Goal: Information Seeking & Learning: Learn about a topic

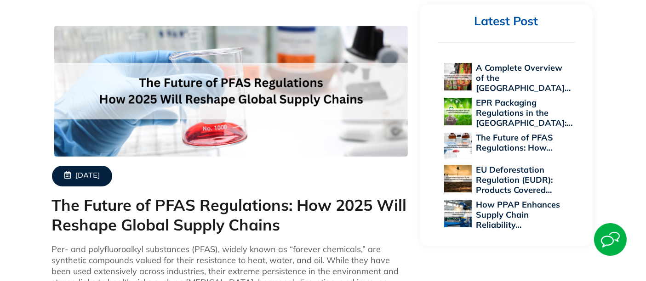
scroll to position [357, 0]
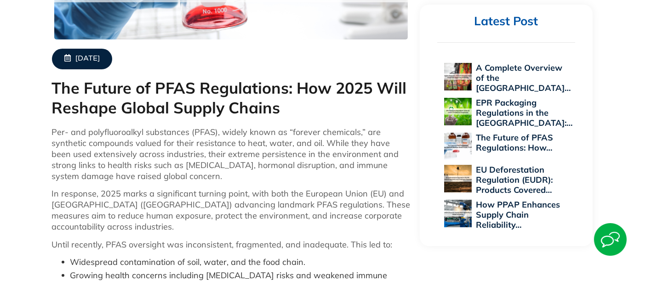
click at [586, 157] on div "Latest Post A Complete Overview of the EU…" at bounding box center [505, 126] width 173 height 242
drag, startPoint x: 197, startPoint y: 86, endPoint x: 156, endPoint y: 88, distance: 40.9
click at [156, 88] on h1 "The Future of PFAS Regulations: How 2025 Will Reshape Global Supply Chains" at bounding box center [231, 98] width 358 height 39
copy h1 "PFAS"
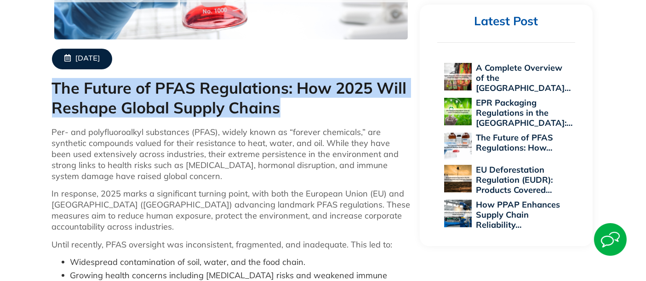
drag, startPoint x: 53, startPoint y: 87, endPoint x: 395, endPoint y: 100, distance: 341.6
click at [395, 100] on h1 "The Future of PFAS Regulations: How 2025 Will Reshape Global Supply Chains" at bounding box center [231, 98] width 358 height 39
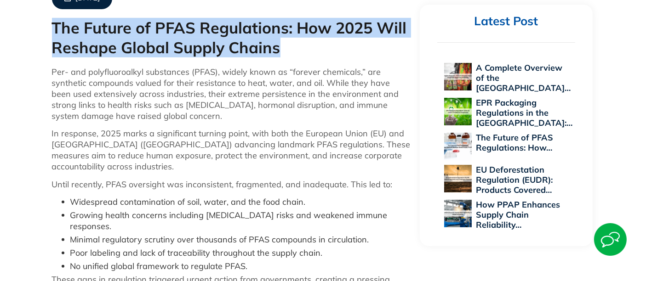
scroll to position [459, 0]
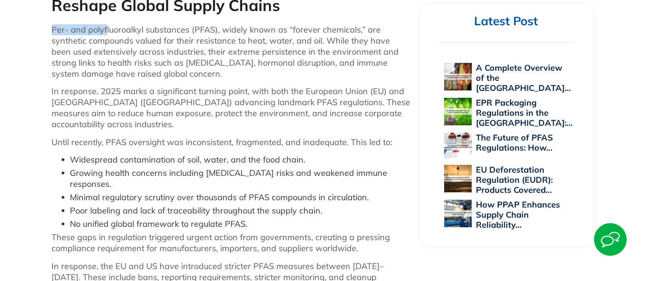
drag, startPoint x: 52, startPoint y: 32, endPoint x: 106, endPoint y: 31, distance: 53.3
click at [106, 31] on p "Per- and polyfluoroalkyl substances (PFAS), widely known as “forever chemicals,…" at bounding box center [231, 51] width 358 height 55
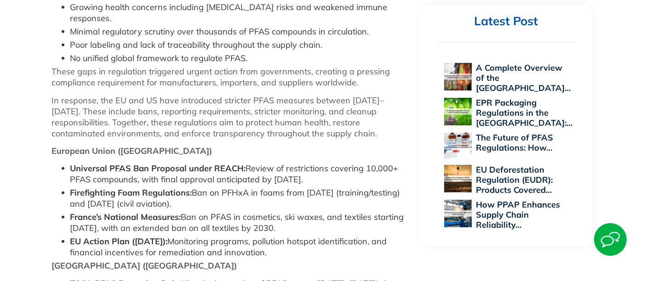
scroll to position [612, 0]
